Goal: Task Accomplishment & Management: Manage account settings

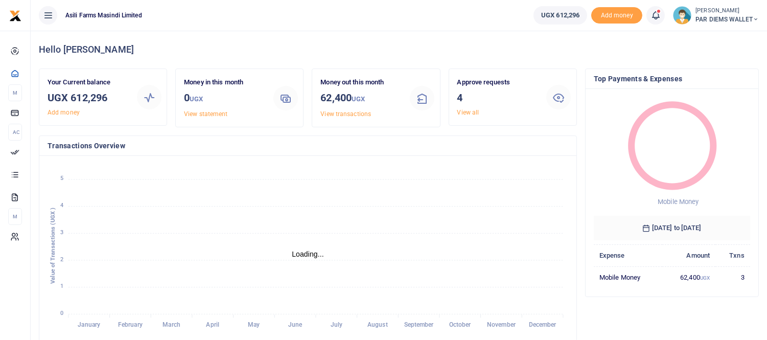
scroll to position [9, 8]
click at [654, 16] on icon at bounding box center [656, 15] width 10 height 11
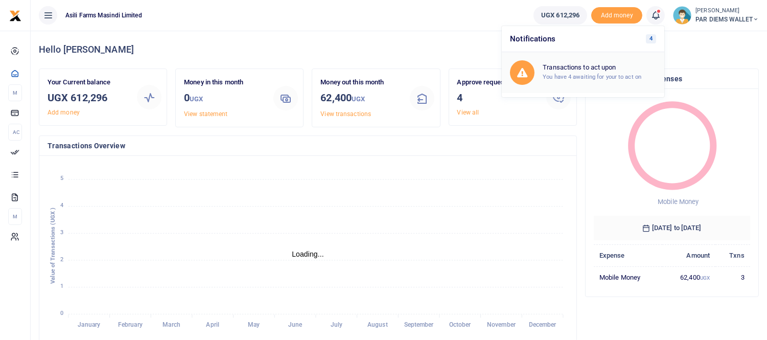
click at [599, 70] on h6 "Transactions to act upon" at bounding box center [599, 67] width 113 height 8
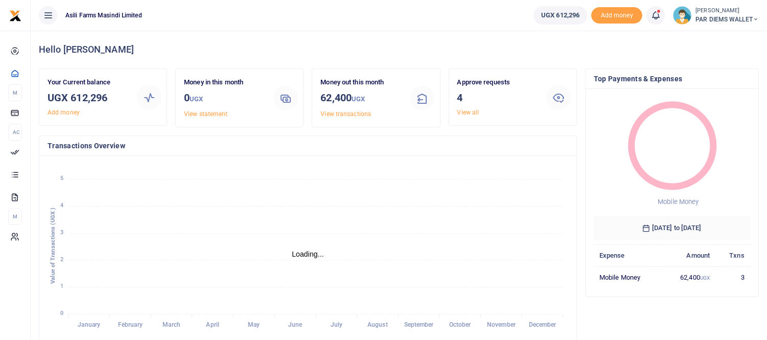
click at [655, 16] on icon at bounding box center [656, 15] width 10 height 11
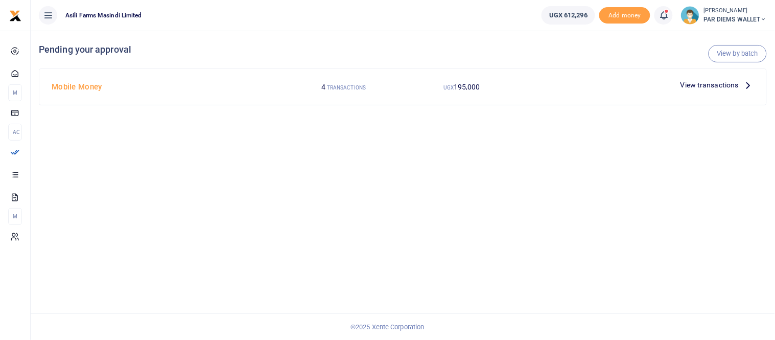
click at [750, 83] on icon at bounding box center [748, 84] width 11 height 11
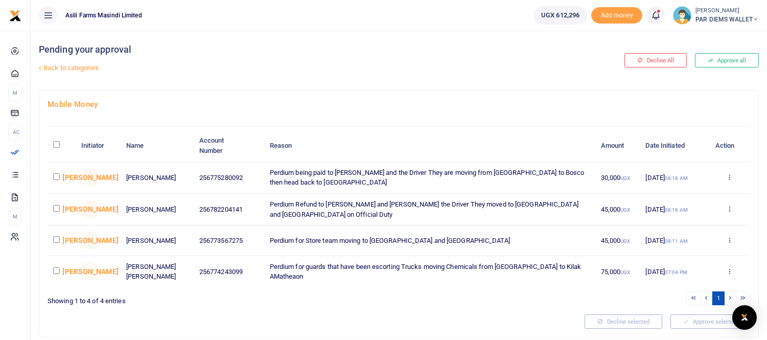
click at [54, 175] on input "checkbox" at bounding box center [56, 176] width 7 height 7
checkbox input "true"
click at [56, 211] on td at bounding box center [62, 210] width 28 height 32
click at [55, 207] on input "checkbox" at bounding box center [56, 208] width 7 height 7
checkbox input "true"
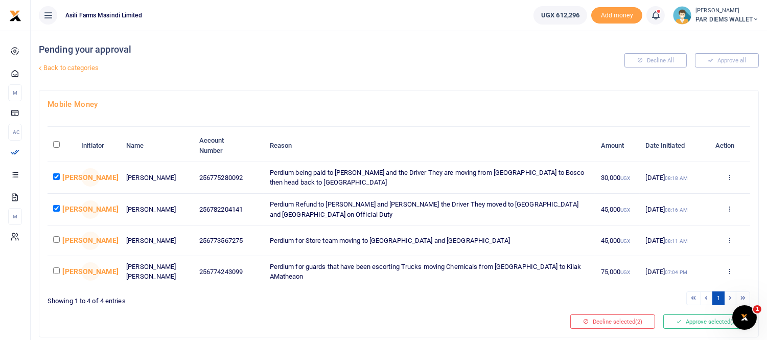
click at [59, 274] on input "checkbox" at bounding box center [56, 270] width 7 height 7
checkbox input "true"
click at [698, 324] on button "Approve selected (3)" at bounding box center [707, 321] width 87 height 14
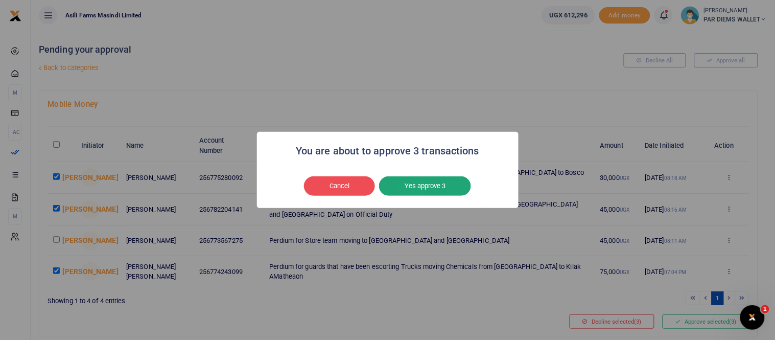
click at [439, 190] on button "Yes approve 3" at bounding box center [425, 185] width 92 height 19
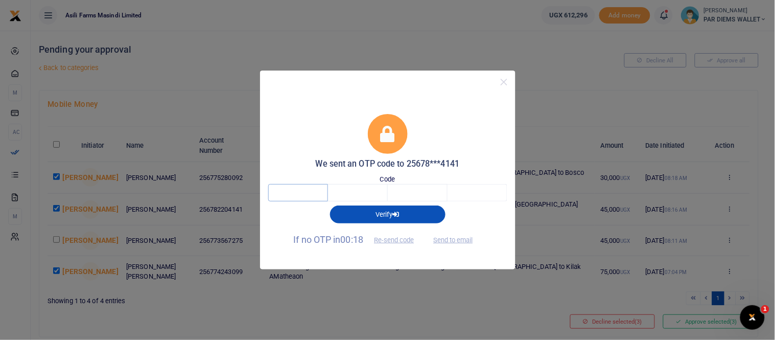
click at [308, 196] on input "text" at bounding box center [298, 192] width 60 height 17
type input "9"
type input "3"
type input "2"
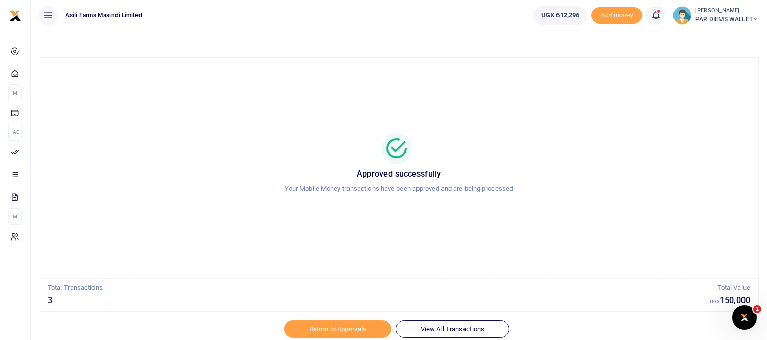
click at [651, 13] on icon at bounding box center [656, 15] width 10 height 11
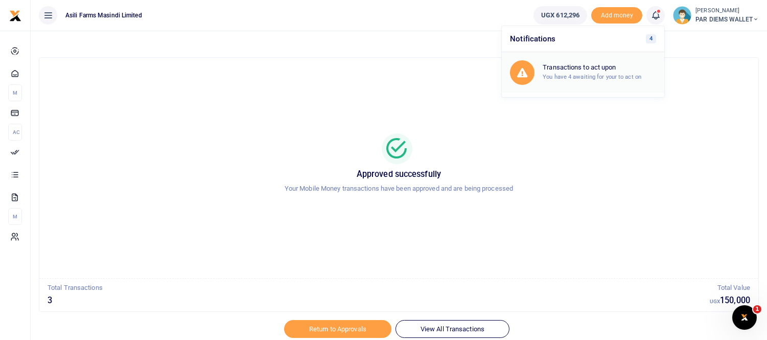
click at [555, 74] on small "You have 4 awaiting for your to act on" at bounding box center [592, 76] width 99 height 7
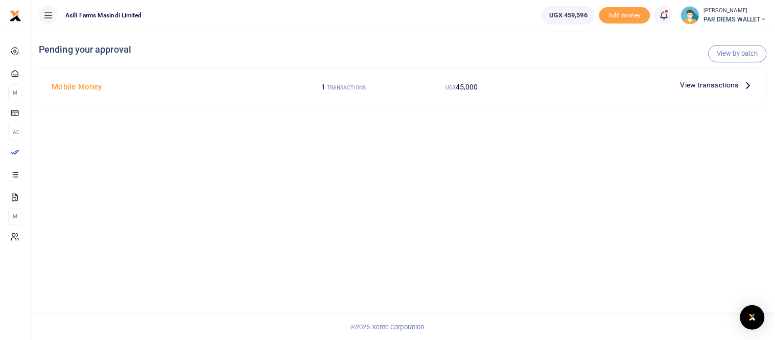
click at [718, 86] on span "View transactions" at bounding box center [710, 84] width 58 height 11
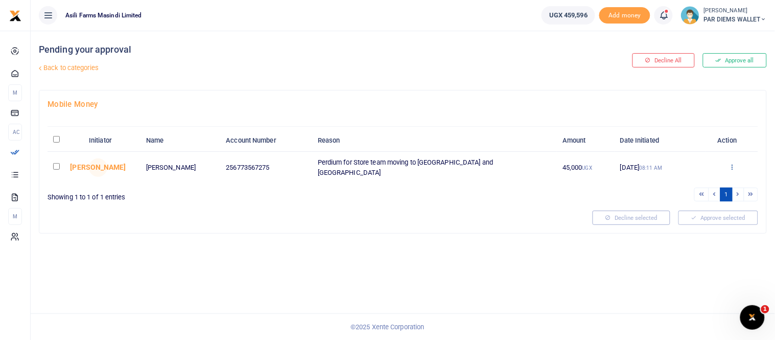
click at [732, 166] on icon at bounding box center [732, 166] width 7 height 7
click at [689, 205] on link "Decline" at bounding box center [695, 206] width 81 height 14
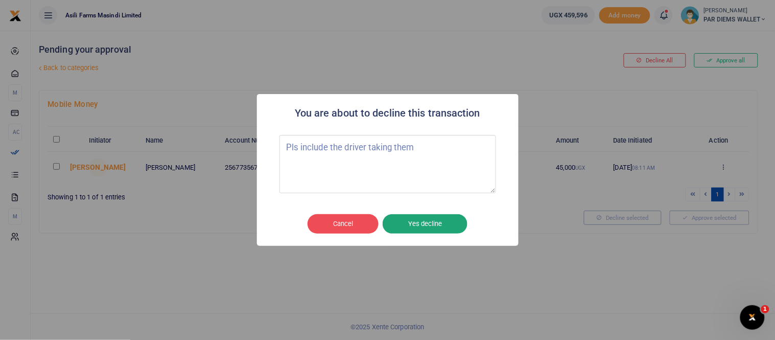
type textarea "Pls include the driver taking them"
click at [437, 226] on button "Yes decline" at bounding box center [425, 223] width 85 height 19
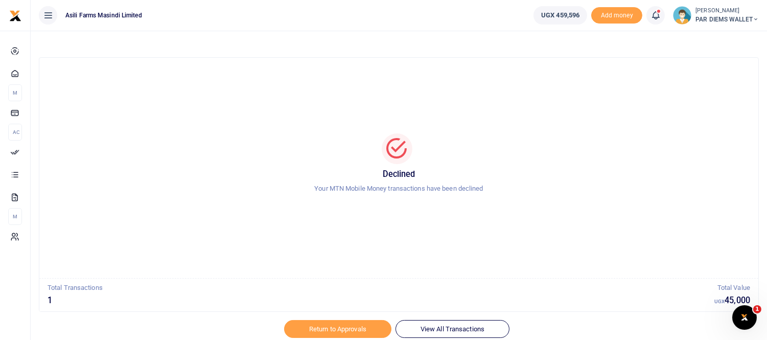
click at [651, 14] on icon at bounding box center [656, 15] width 10 height 11
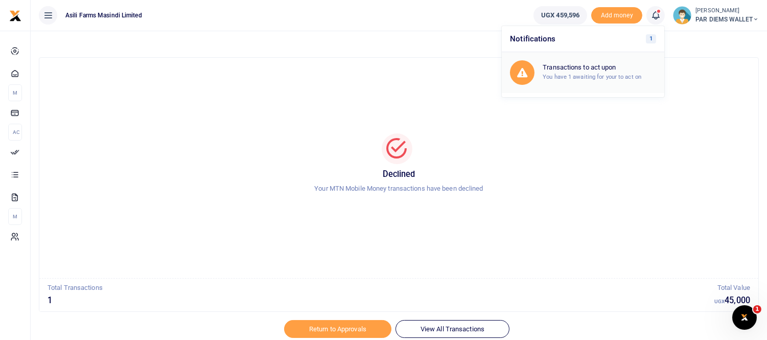
click at [573, 75] on small "You have 1 awaiting for your to act on" at bounding box center [592, 76] width 99 height 7
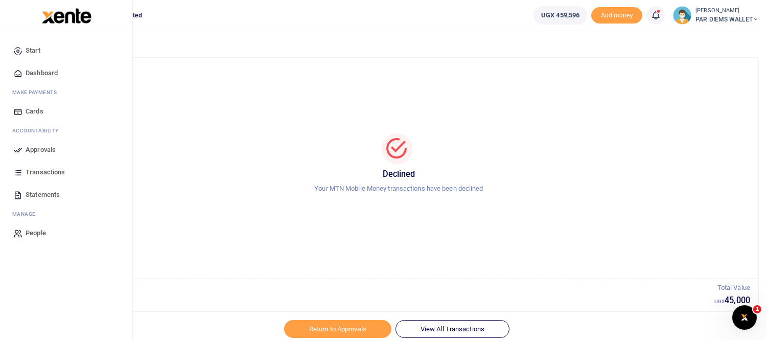
click at [48, 169] on span "Transactions" at bounding box center [45, 172] width 39 height 10
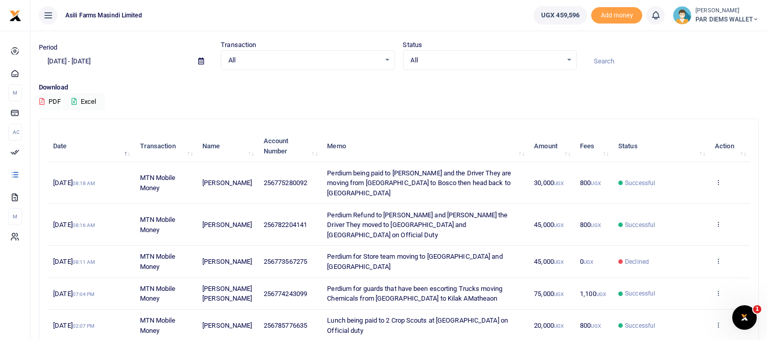
scroll to position [57, 0]
